Goal: Check status

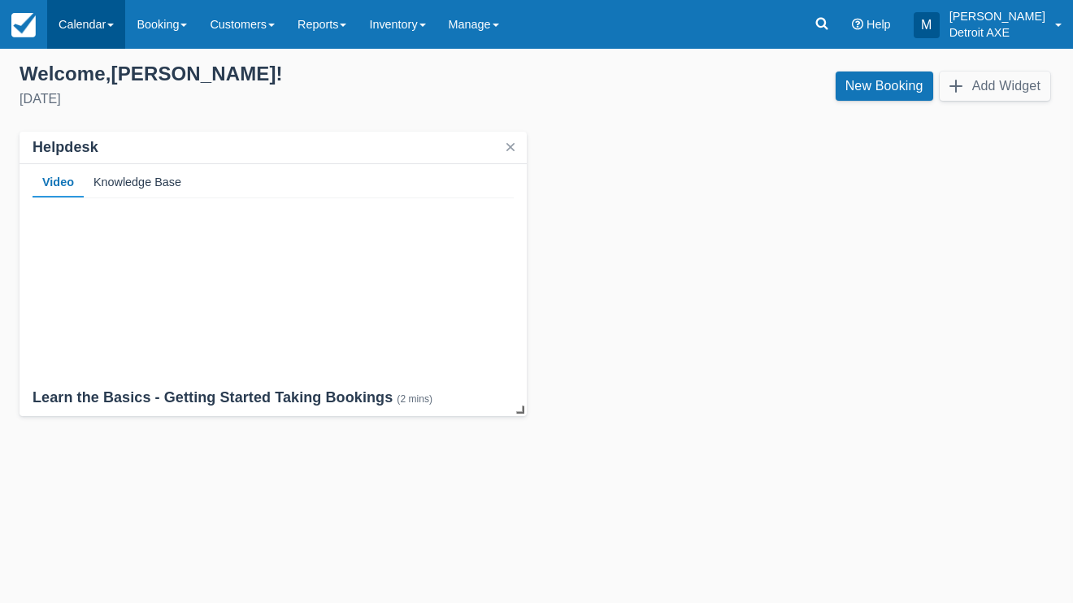
click at [86, 20] on link "Calendar" at bounding box center [86, 24] width 78 height 49
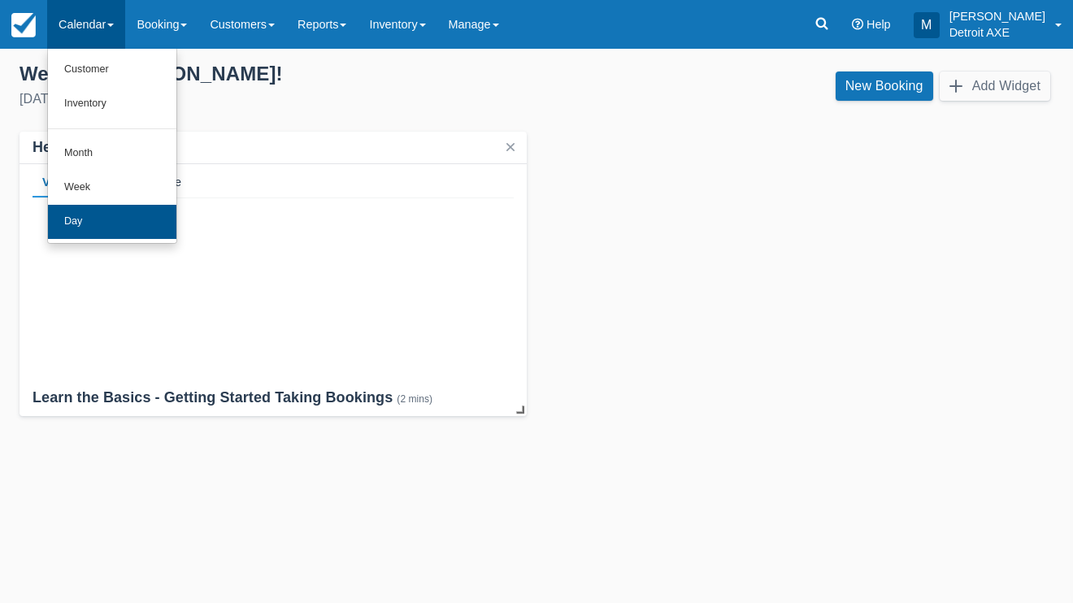
click at [109, 225] on link "Day" at bounding box center [112, 222] width 128 height 34
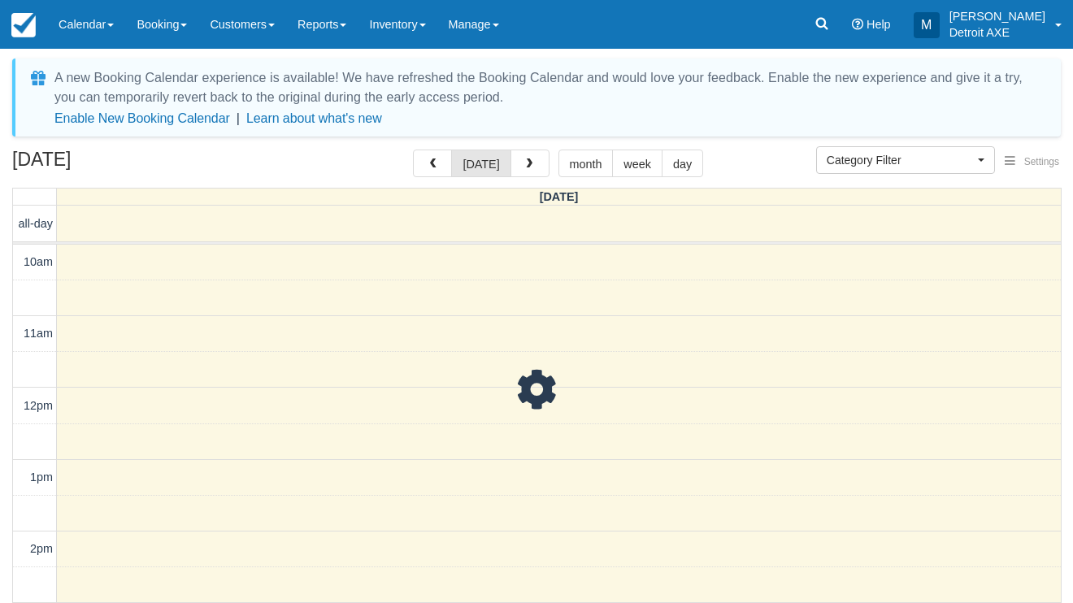
select select
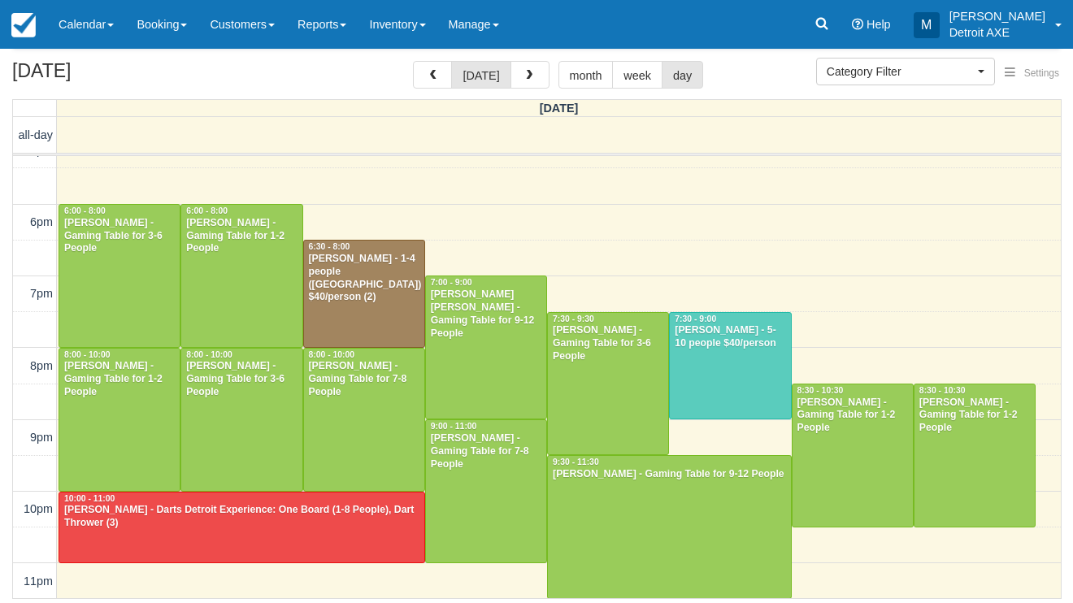
scroll to position [88, 0]
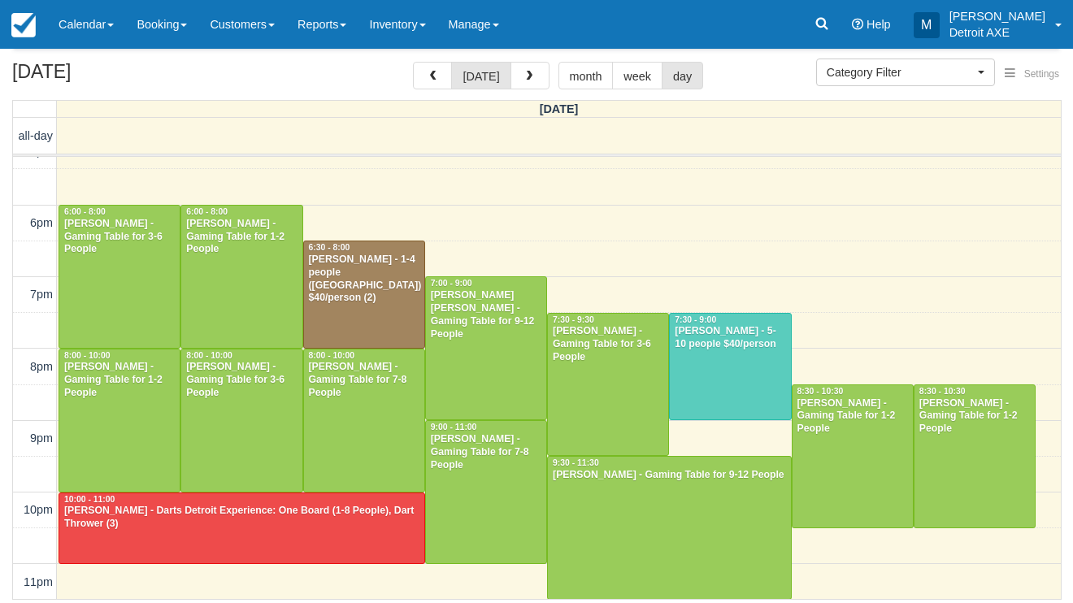
click at [249, 545] on div at bounding box center [241, 528] width 365 height 70
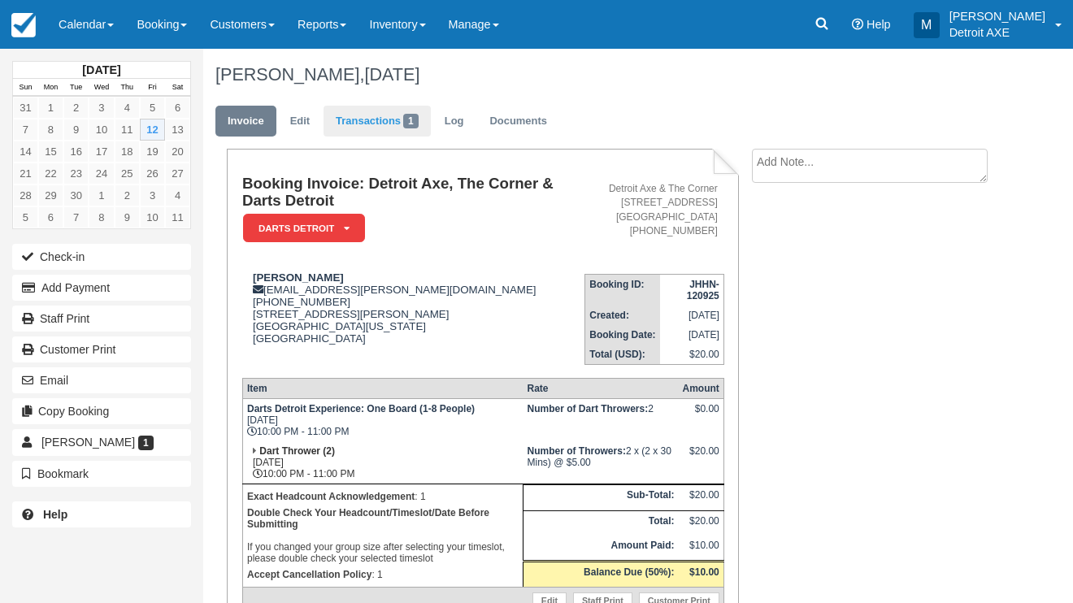
click at [379, 126] on link "Transactions 1" at bounding box center [376, 122] width 107 height 32
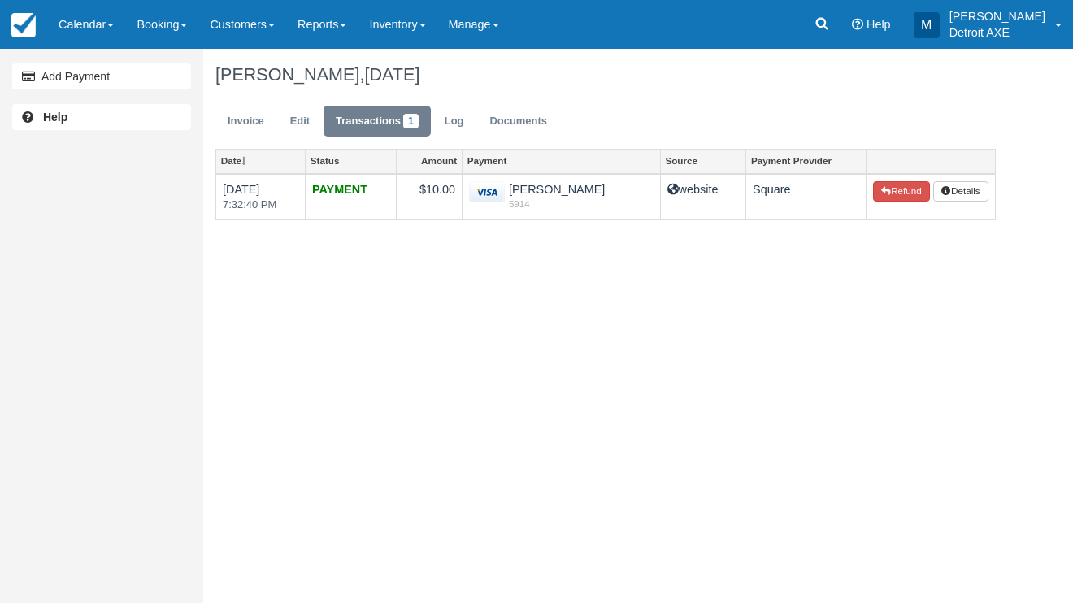
click at [605, 102] on ul "Invoice Edit Transactions 1 Log Documents" at bounding box center [605, 125] width 780 height 49
click at [77, 39] on link "Calendar" at bounding box center [86, 24] width 78 height 49
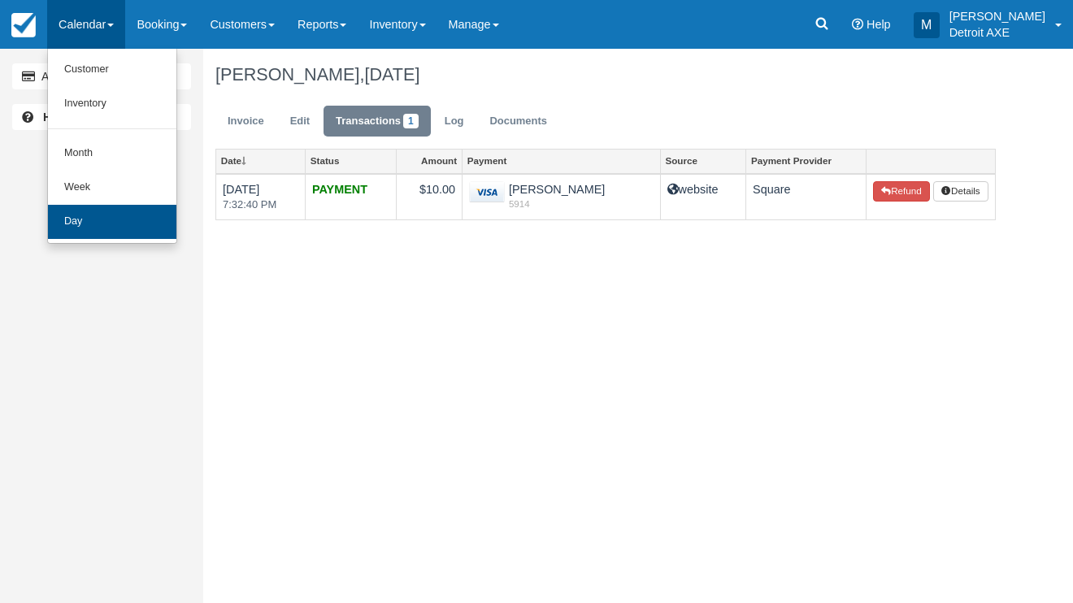
click at [137, 219] on link "Day" at bounding box center [112, 222] width 128 height 34
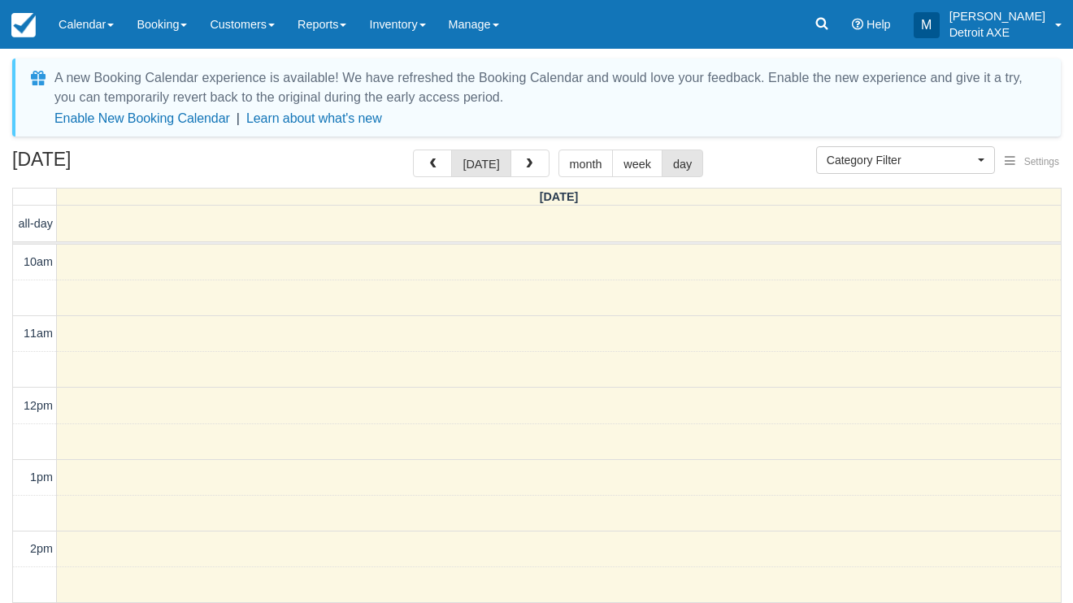
select select
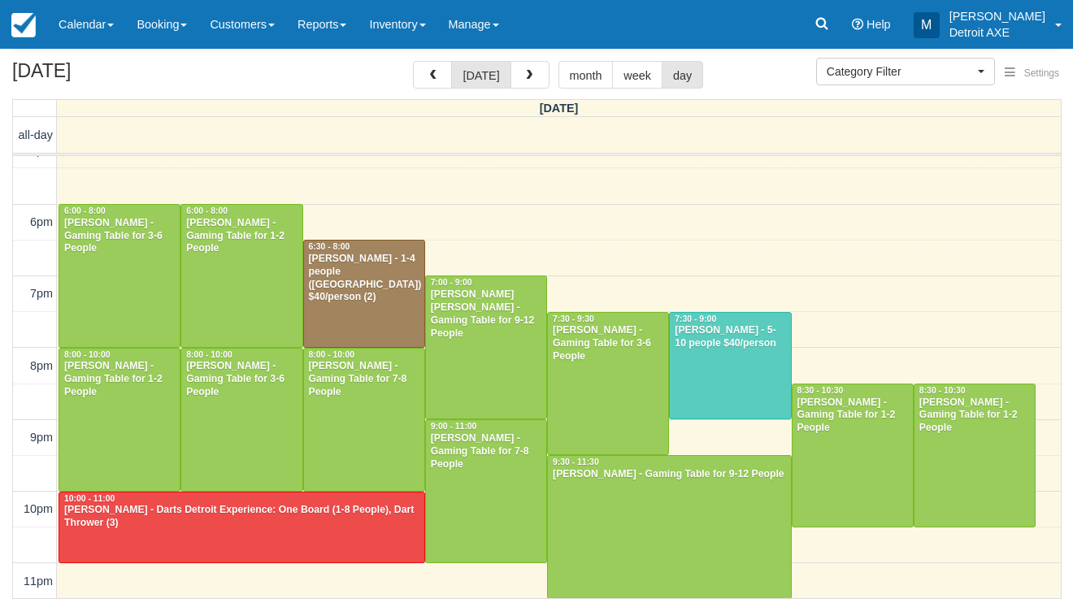
scroll to position [88, 0]
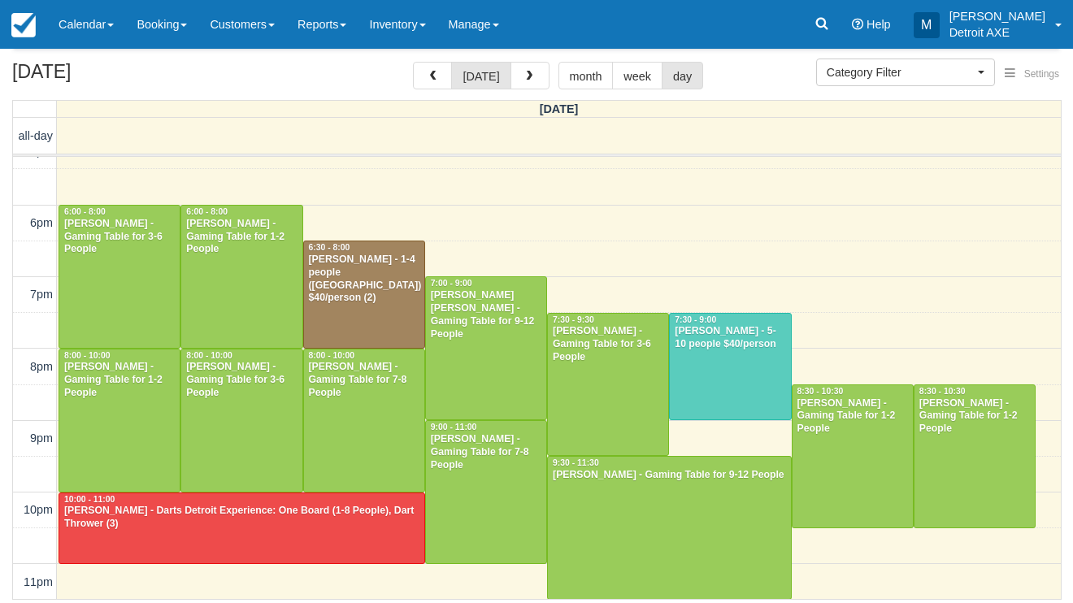
click at [254, 505] on div "[PERSON_NAME] - Darts Detroit Experience: One Board (1-8 People), Dart Thrower …" at bounding box center [241, 518] width 357 height 26
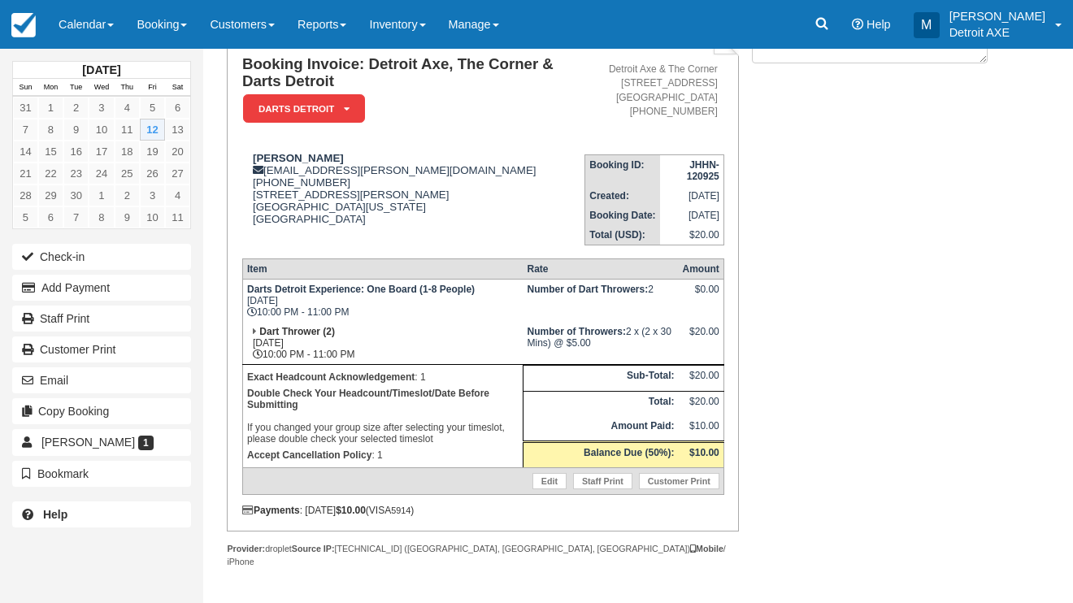
scroll to position [119, 0]
